Goal: Information Seeking & Learning: Learn about a topic

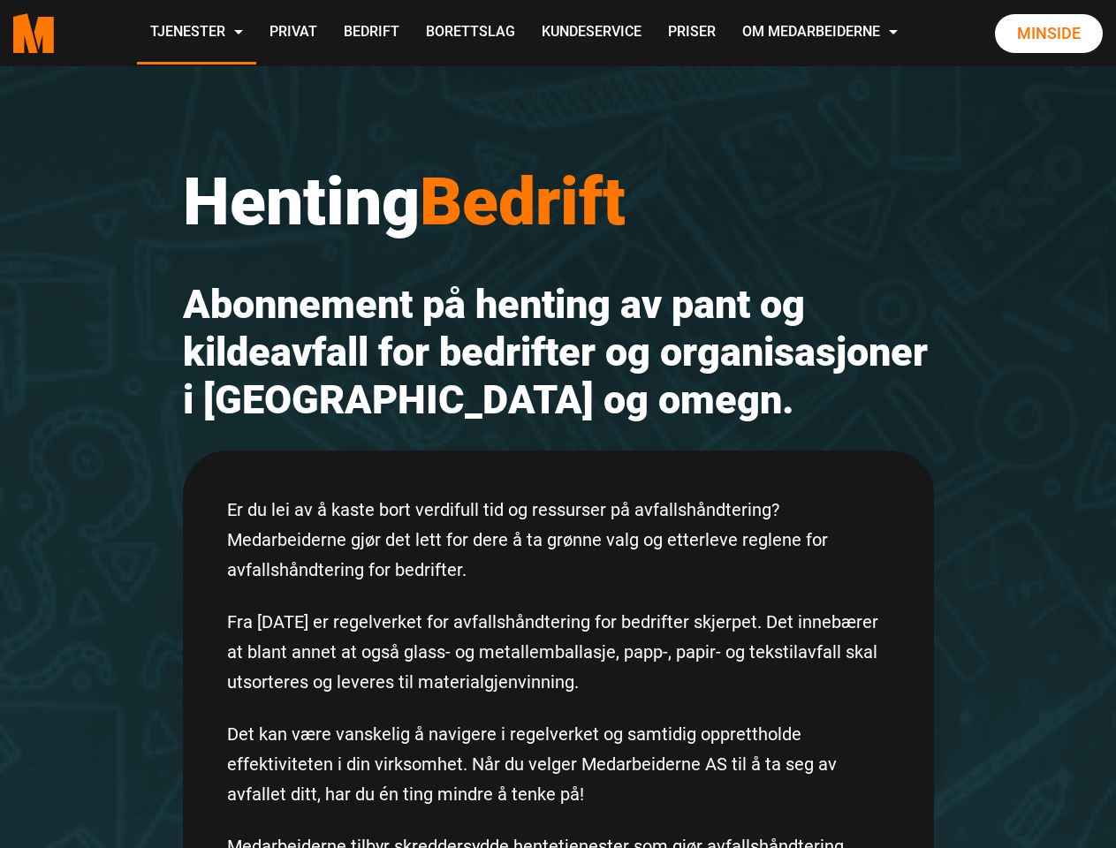
click at [557, 424] on h2 "Abonnement på henting av pant og kildeavfall for bedrifter og organisasjoner i …" at bounding box center [558, 352] width 751 height 143
click at [528, 772] on button "Innstillinger for informasjonskapsler" at bounding box center [527, 772] width 136 height 41
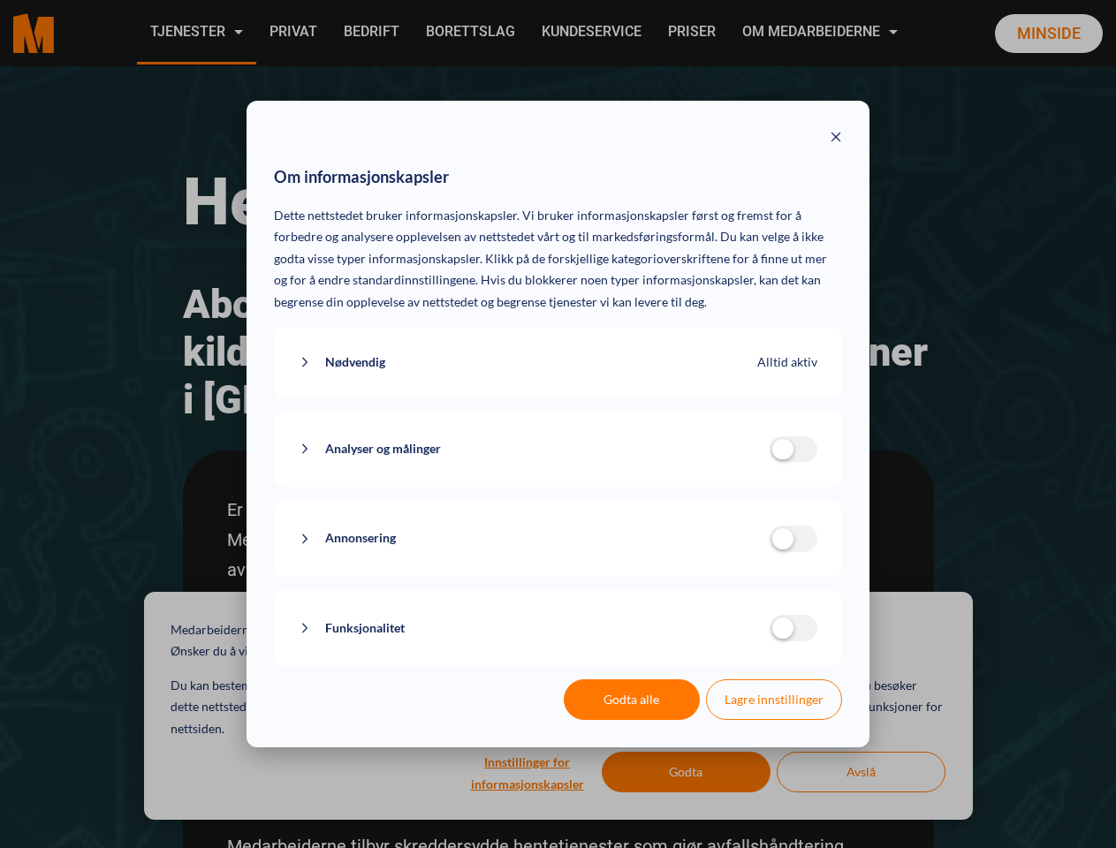
click at [686, 772] on div "Om informasjonskapsler Dette nettstedet bruker informasjonskapsler. Vi bruker i…" at bounding box center [558, 424] width 1116 height 848
click at [860, 772] on div "Om informasjonskapsler Dette nettstedet bruker informasjonskapsler. Vi bruker i…" at bounding box center [558, 424] width 1116 height 848
click at [195, 33] on div "Om informasjonskapsler Dette nettstedet bruker informasjonskapsler. Vi bruker i…" at bounding box center [558, 424] width 1116 height 848
click at [821, 33] on div "Om informasjonskapsler Dette nettstedet bruker informasjonskapsler. Vi bruker i…" at bounding box center [558, 424] width 1116 height 848
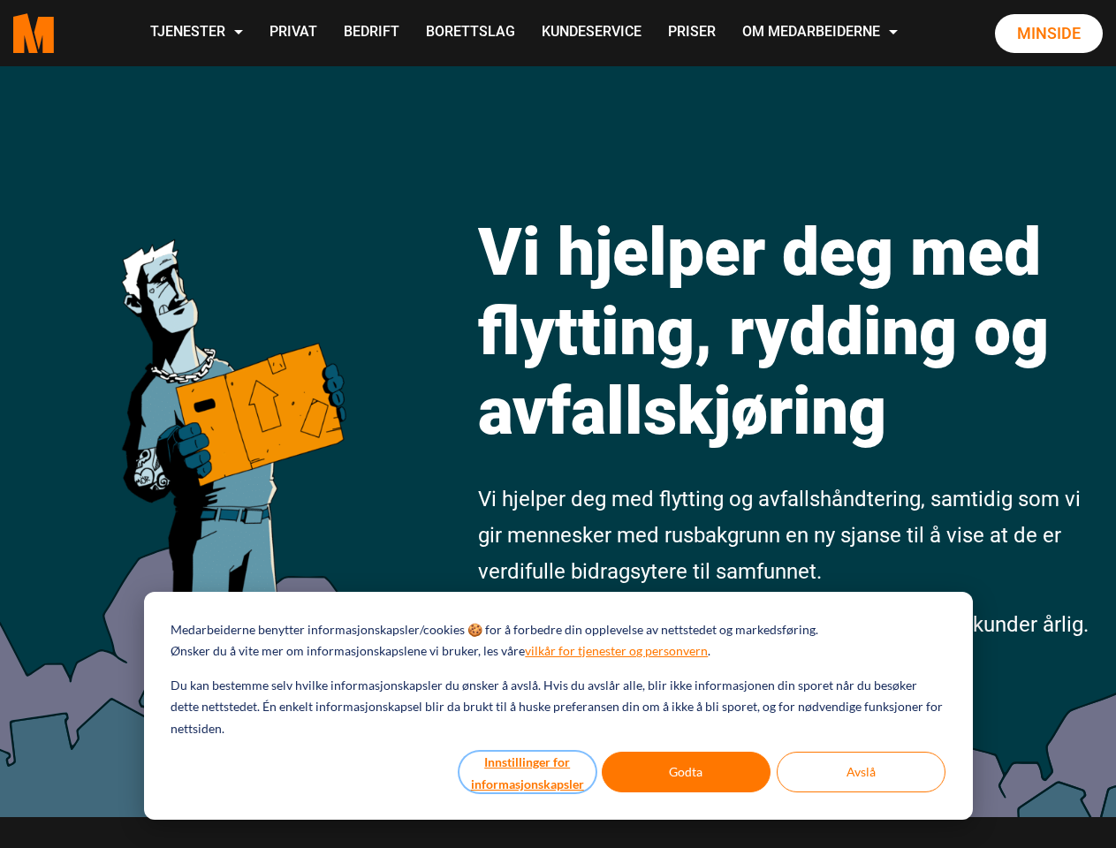
click at [528, 772] on button "Innstillinger for informasjonskapsler" at bounding box center [527, 772] width 136 height 41
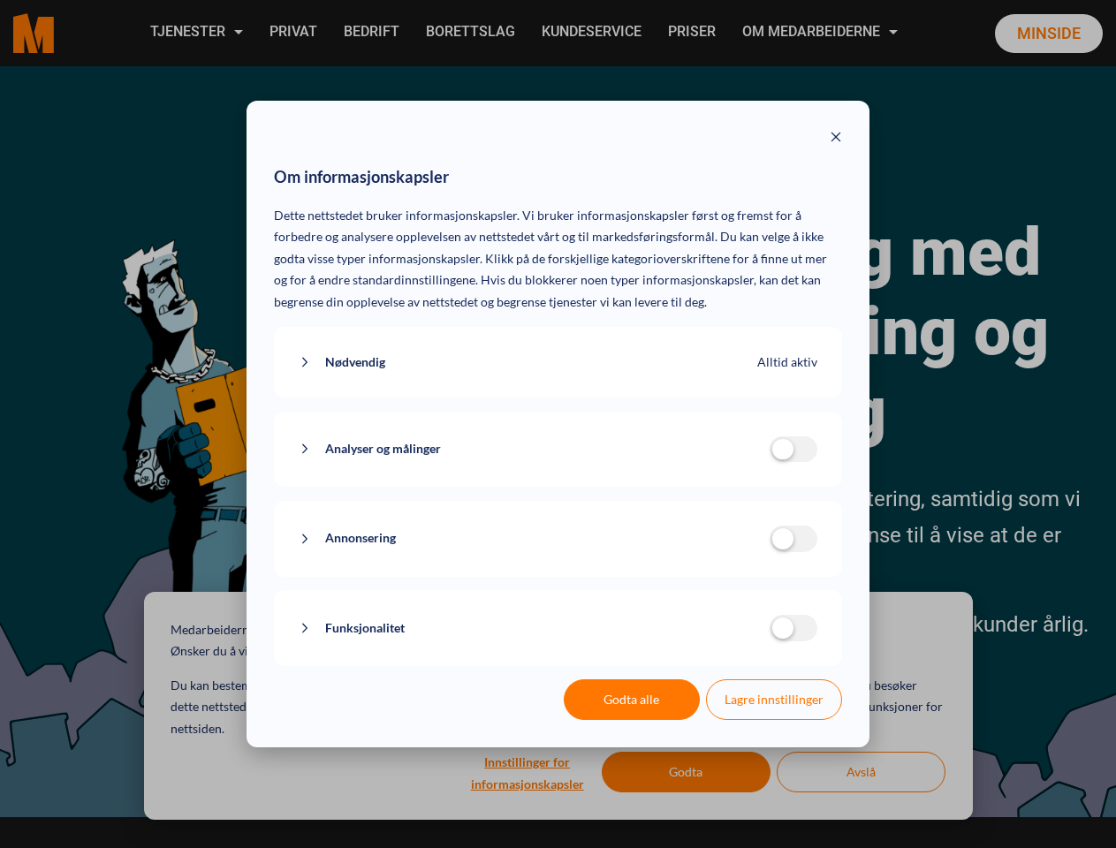
click at [686, 772] on div "Om informasjonskapsler Dette nettstedet bruker informasjonskapsler. Vi bruker i…" at bounding box center [558, 424] width 1116 height 848
click at [860, 772] on div "Om informasjonskapsler Dette nettstedet bruker informasjonskapsler. Vi bruker i…" at bounding box center [558, 424] width 1116 height 848
click at [195, 33] on div "Om informasjonskapsler Dette nettstedet bruker informasjonskapsler. Vi bruker i…" at bounding box center [558, 424] width 1116 height 848
click at [821, 33] on div "Om informasjonskapsler Dette nettstedet bruker informasjonskapsler. Vi bruker i…" at bounding box center [558, 424] width 1116 height 848
